Goal: Navigation & Orientation: Find specific page/section

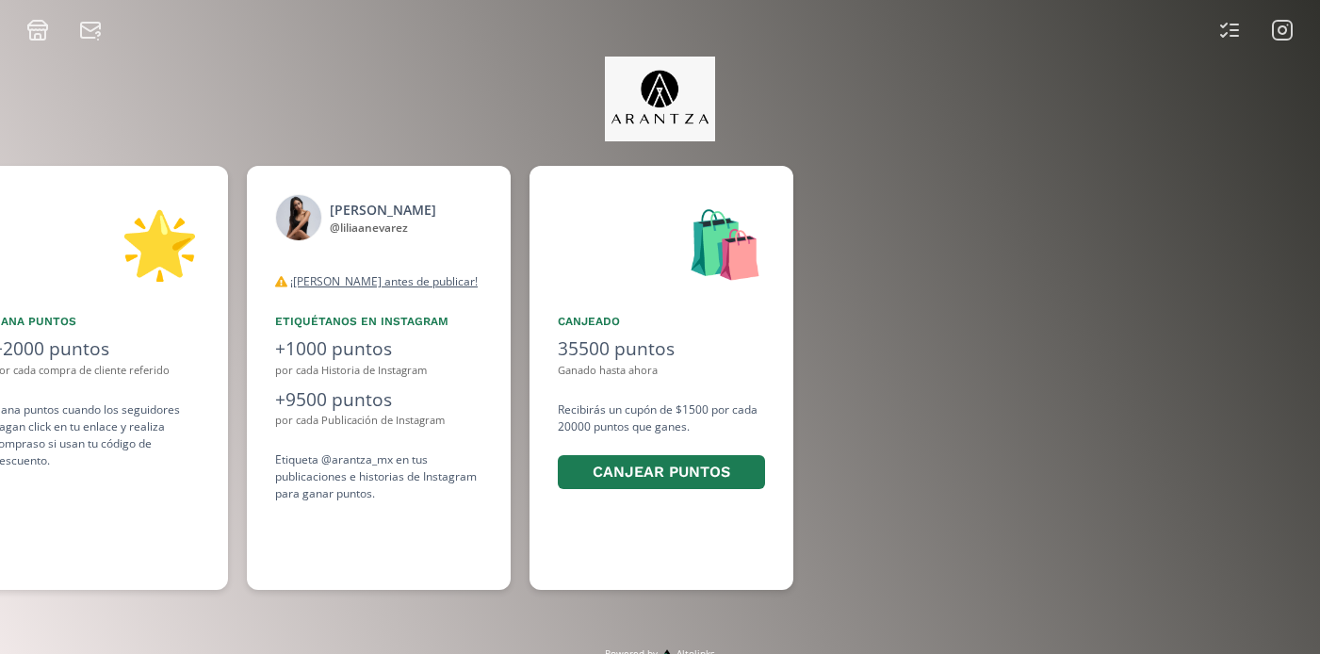
scroll to position [0, 1413]
click at [1284, 41] on icon at bounding box center [1282, 30] width 23 height 23
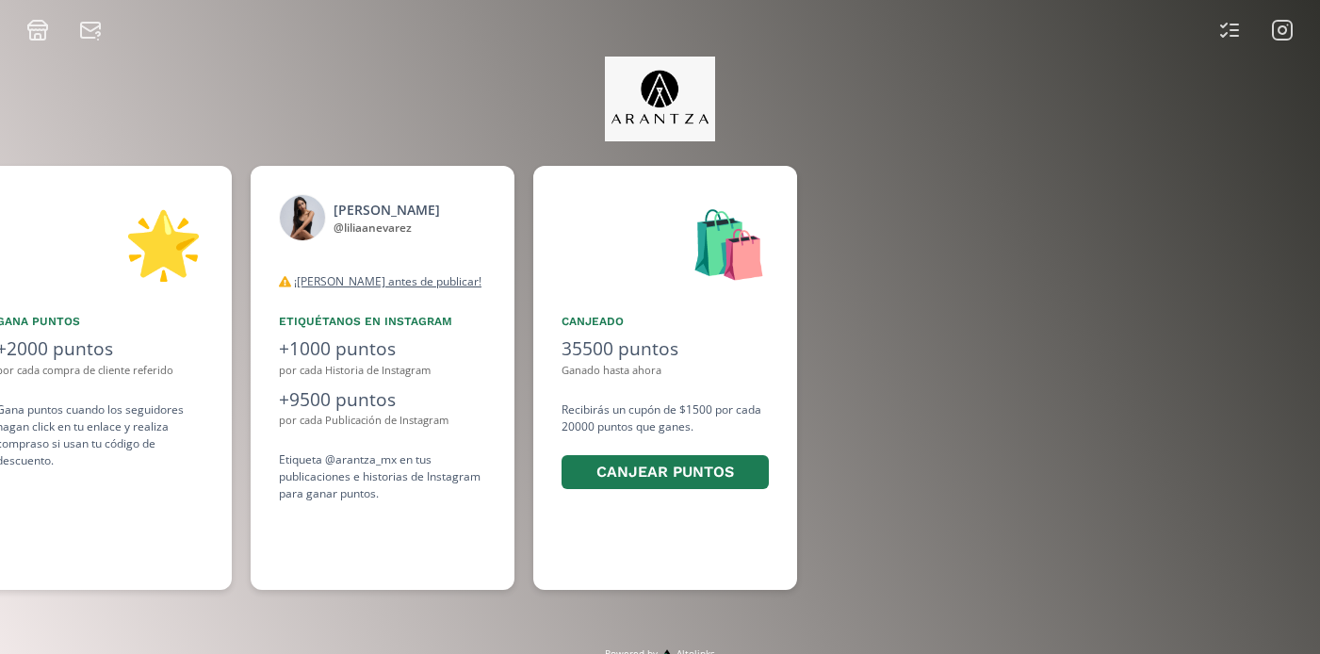
scroll to position [0, 1413]
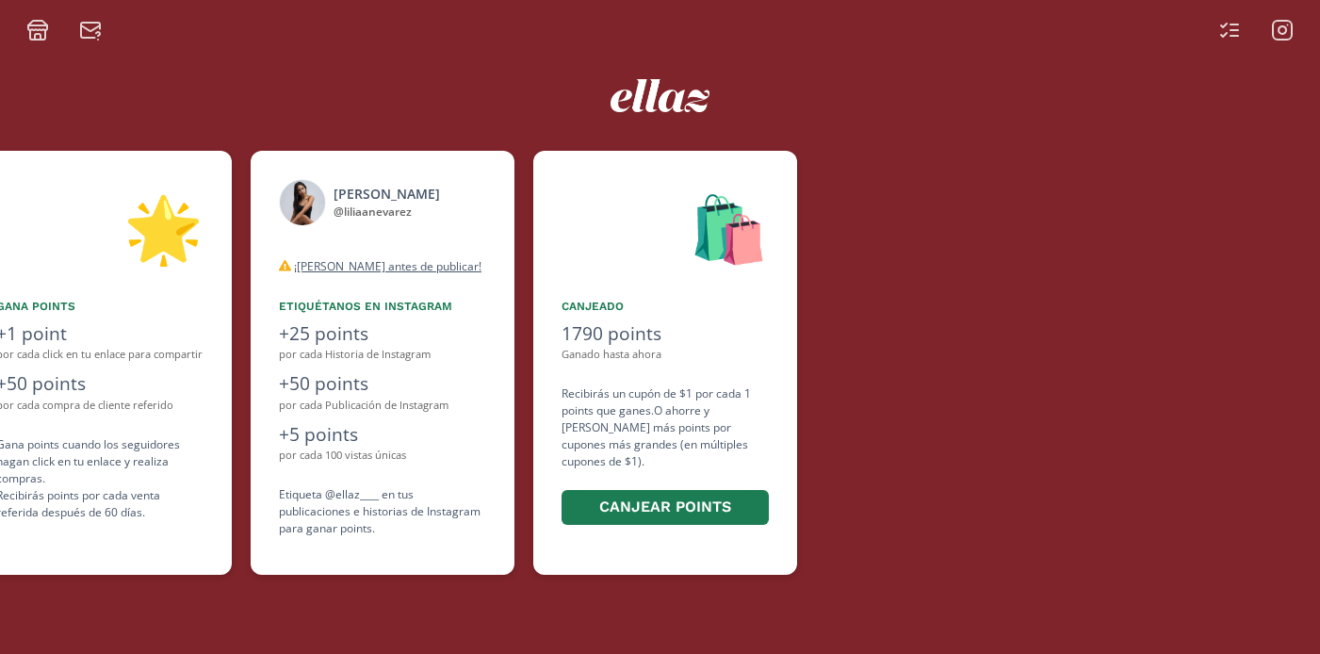
scroll to position [0, 1131]
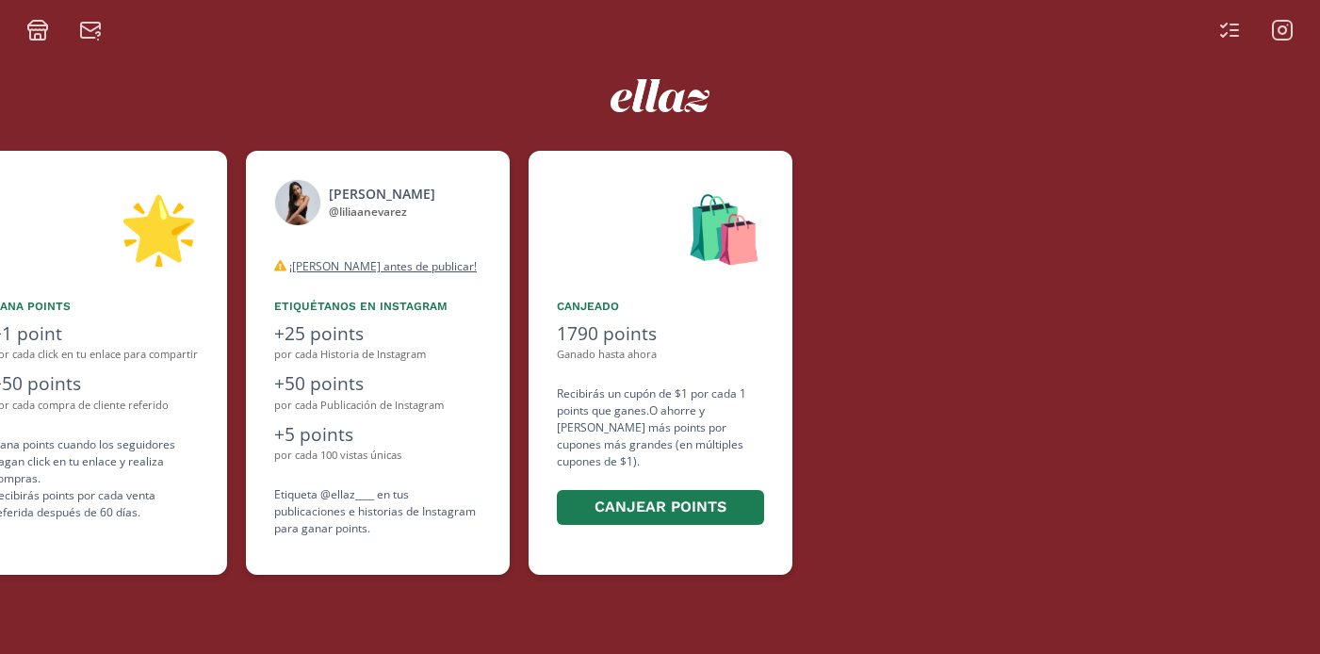
click at [1281, 33] on icon at bounding box center [1282, 30] width 8 height 8
